Goal: Information Seeking & Learning: Learn about a topic

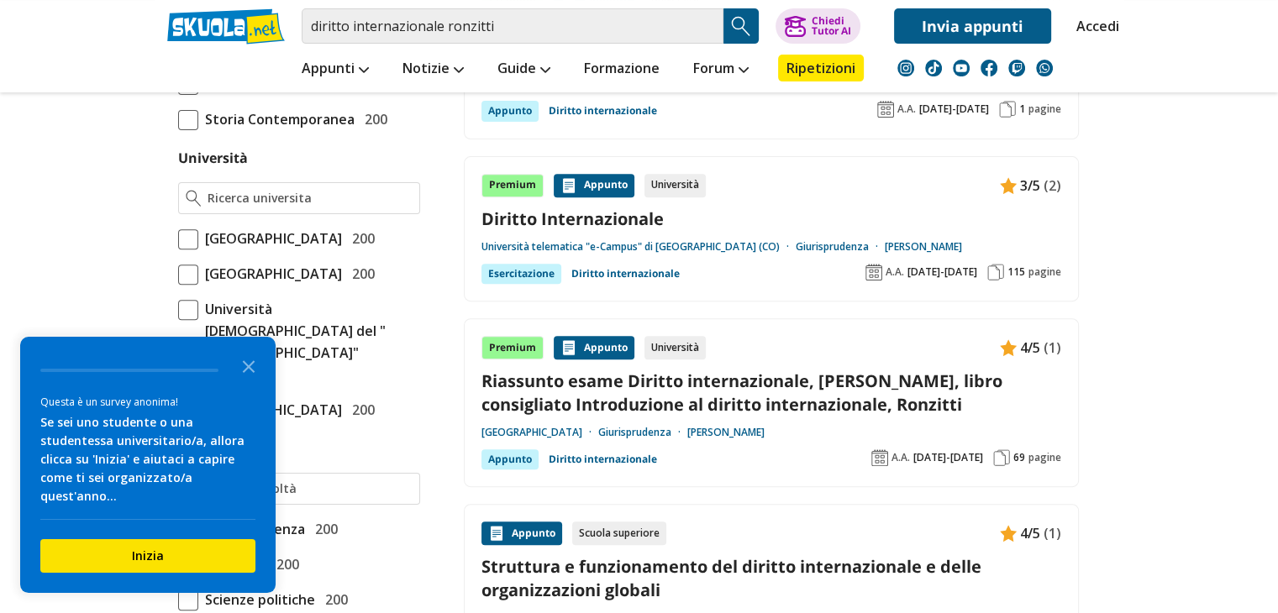
scroll to position [615, 0]
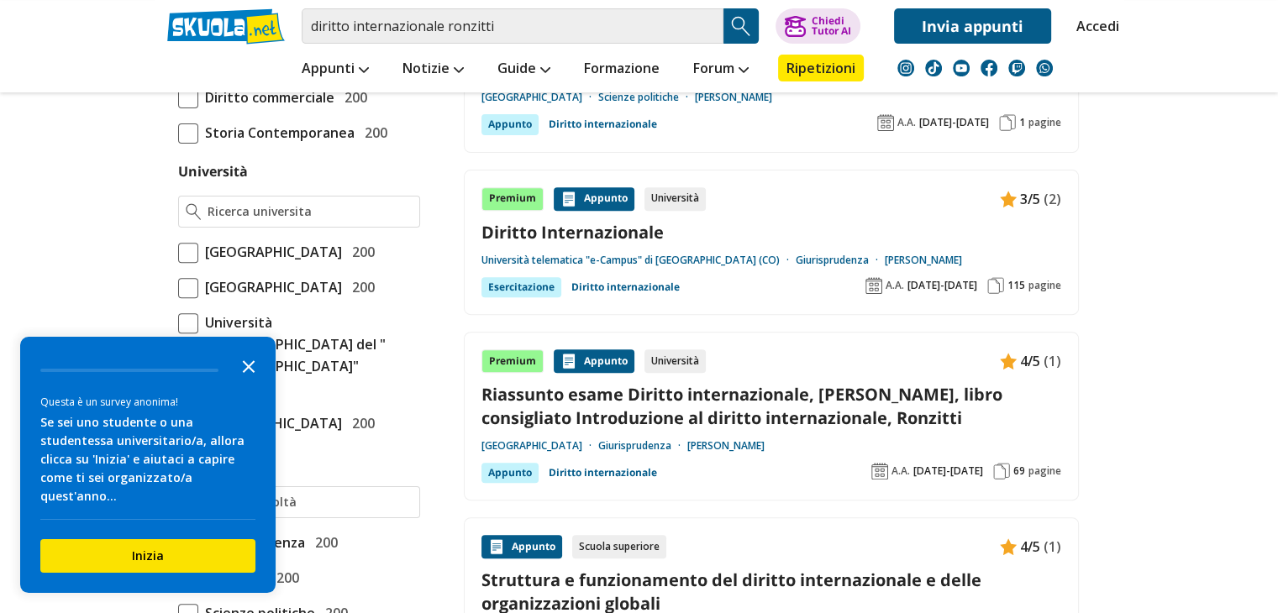
click at [255, 382] on icon "Close the survey" at bounding box center [249, 366] width 34 height 34
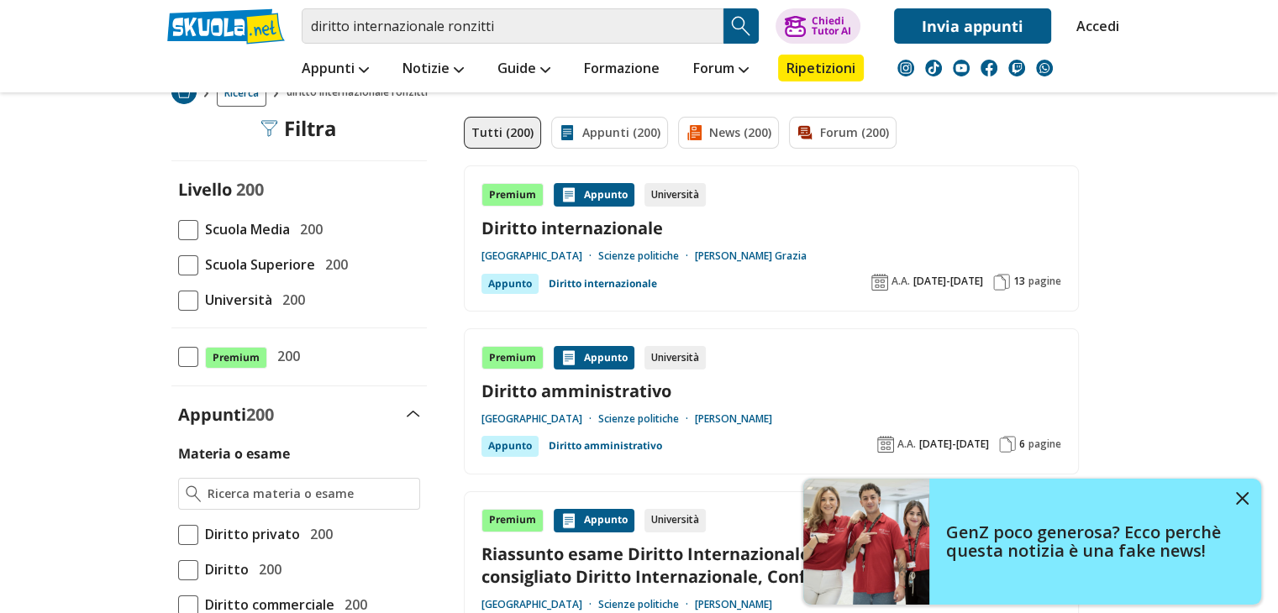
scroll to position [107, 0]
click at [185, 310] on span at bounding box center [188, 301] width 20 height 20
click at [178, 301] on input "Università 200" at bounding box center [178, 301] width 0 height 0
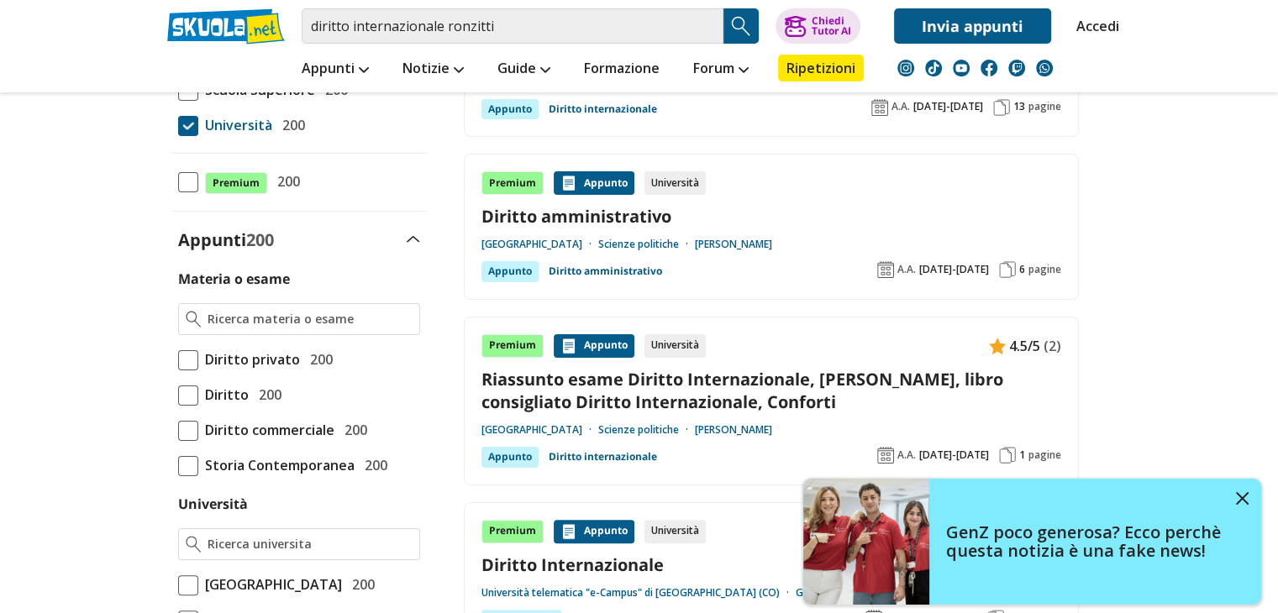
scroll to position [302, 0]
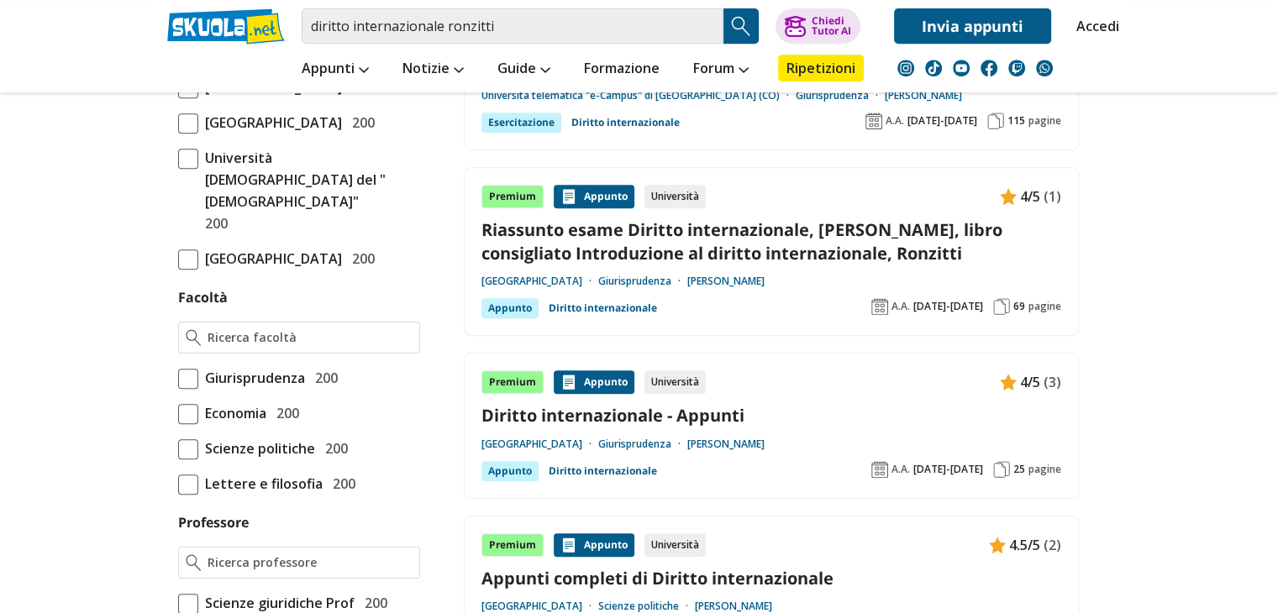
scroll to position [784, 0]
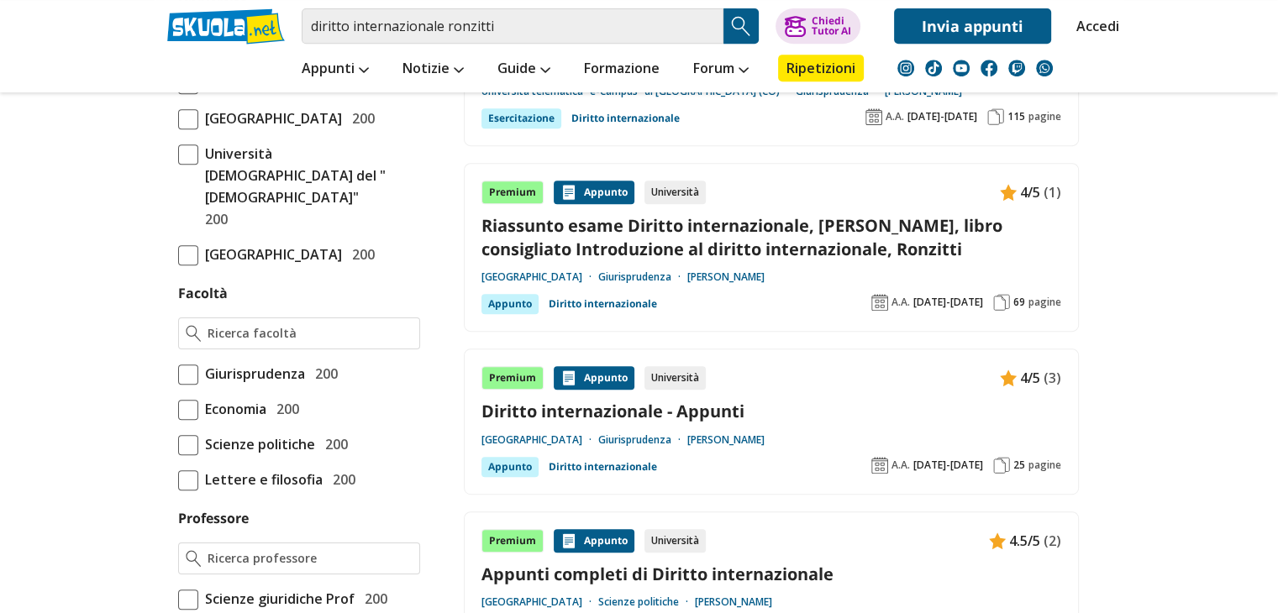
click at [186, 385] on span at bounding box center [188, 375] width 20 height 20
click at [178, 374] on input "Giurisprudenza 200" at bounding box center [178, 374] width 0 height 0
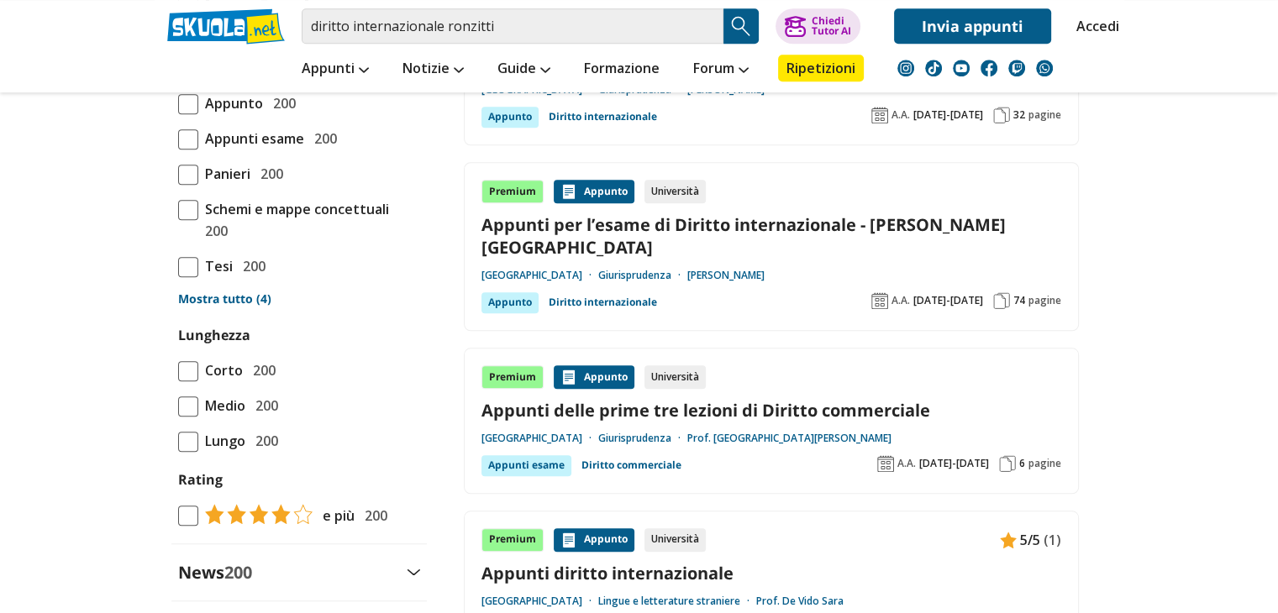
scroll to position [1567, 0]
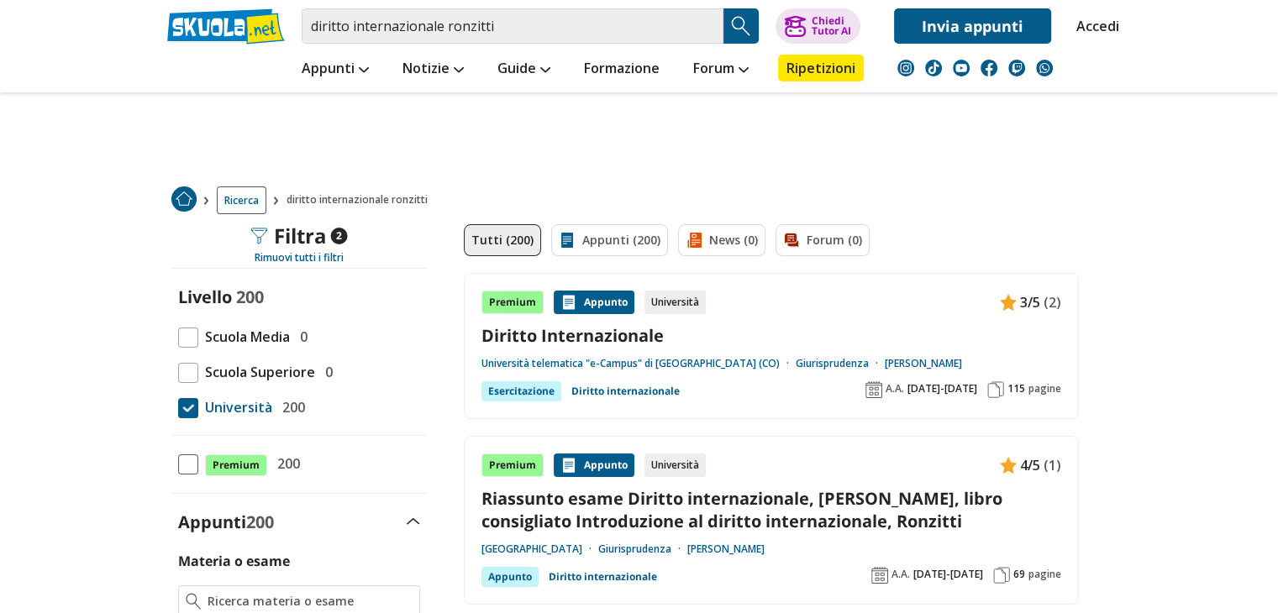
click at [689, 522] on link "Riassunto esame Diritto internazionale, [PERSON_NAME], libro consigliato Introd…" at bounding box center [771, 509] width 580 height 45
